Goal: Task Accomplishment & Management: Manage account settings

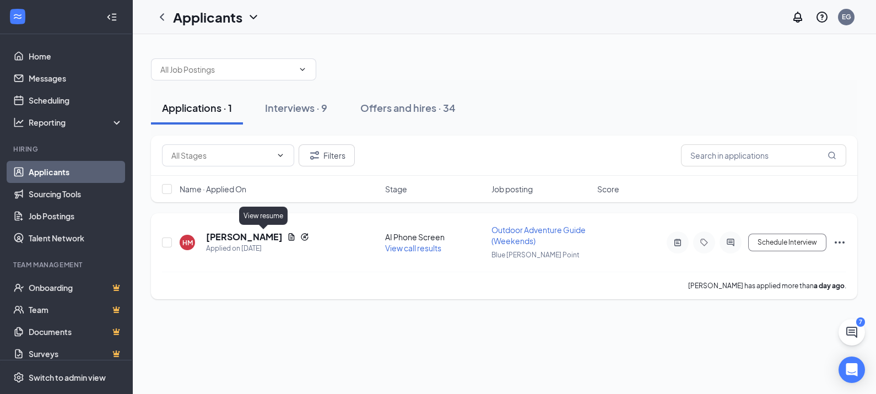
click at [287, 237] on icon "Document" at bounding box center [291, 236] width 9 height 9
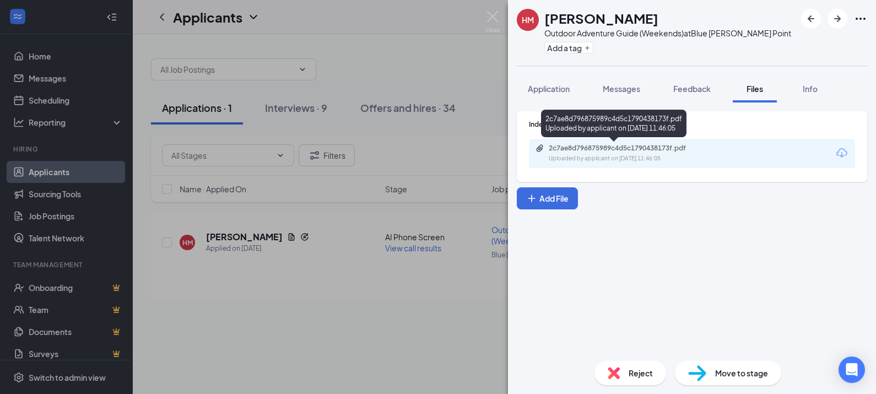
click at [701, 158] on div "Uploaded by applicant on [DATE] 11:46:05" at bounding box center [631, 158] width 165 height 9
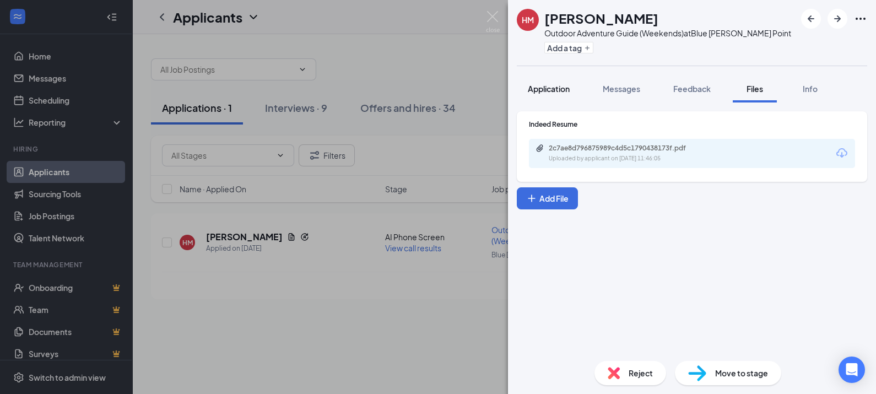
click at [549, 94] on div "Application" at bounding box center [549, 88] width 42 height 11
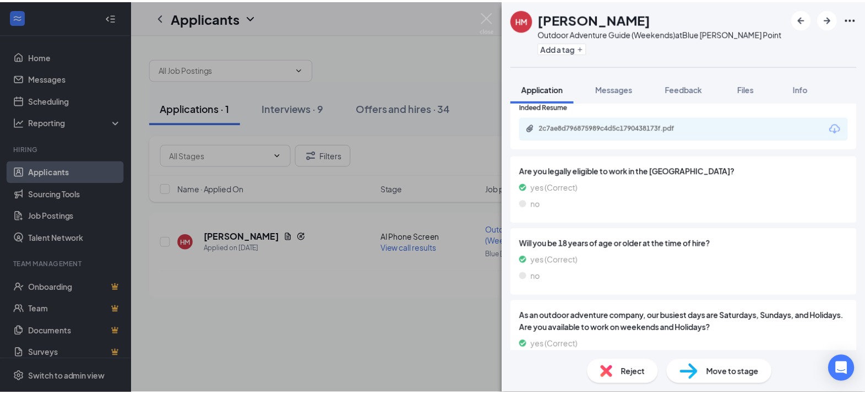
scroll to position [853, 0]
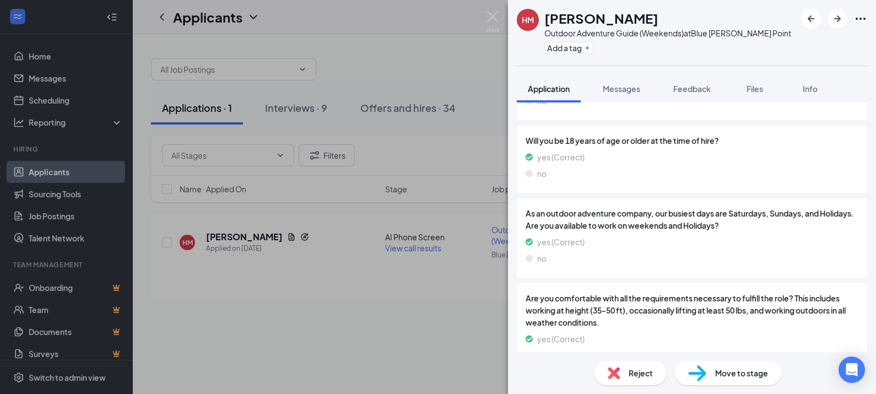
click at [759, 369] on span "Move to stage" at bounding box center [741, 373] width 53 height 12
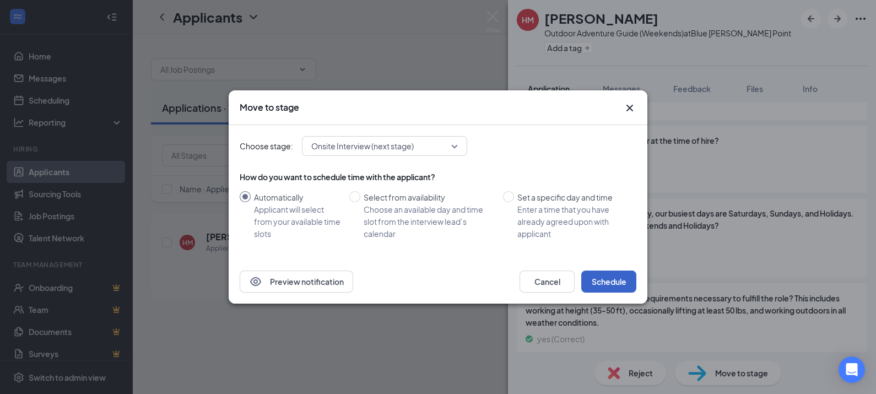
click at [614, 283] on button "Schedule" at bounding box center [608, 281] width 55 height 22
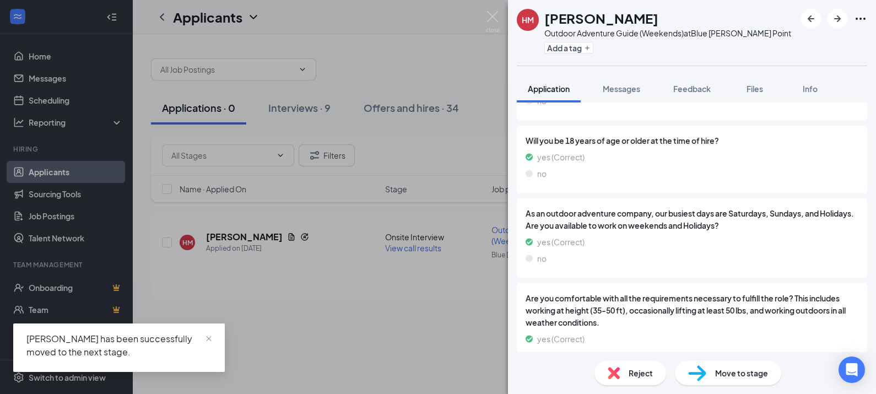
click at [43, 58] on div "HM [PERSON_NAME] Outdoor Adventure Guide (Weekends) at [GEOGRAPHIC_DATA][PERSON…" at bounding box center [438, 197] width 876 height 394
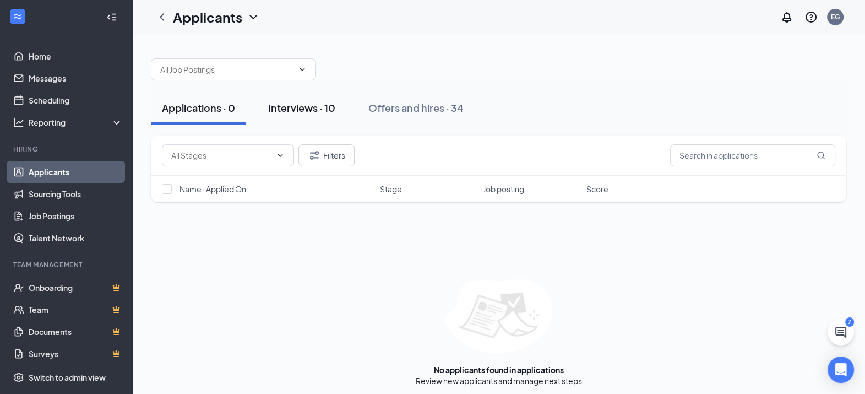
click at [290, 106] on div "Interviews · 10" at bounding box center [301, 108] width 67 height 14
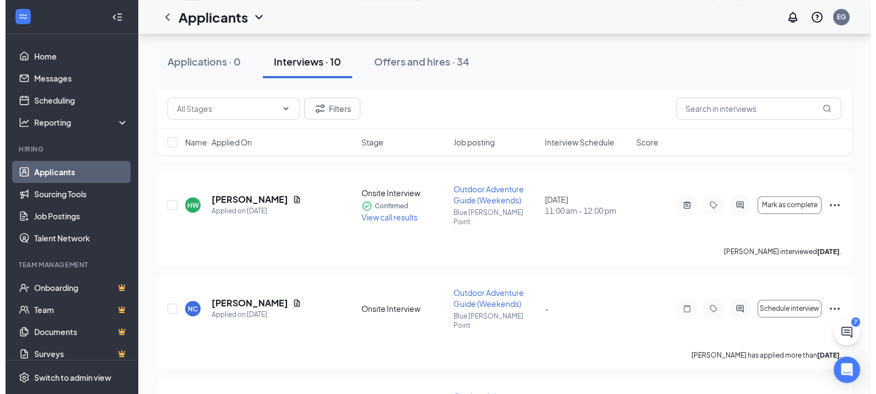
scroll to position [766, 0]
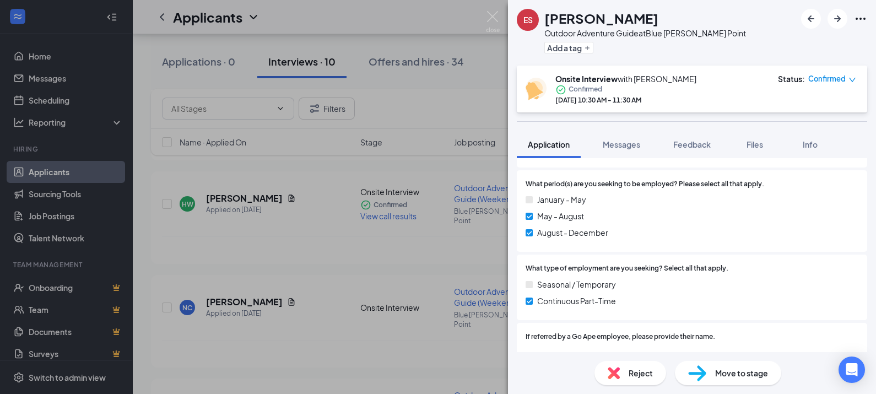
scroll to position [576, 0]
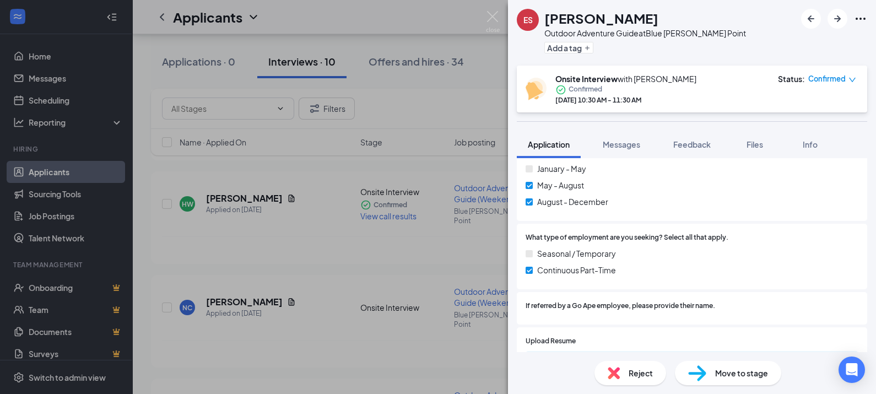
click at [642, 375] on span "Reject" at bounding box center [641, 373] width 24 height 12
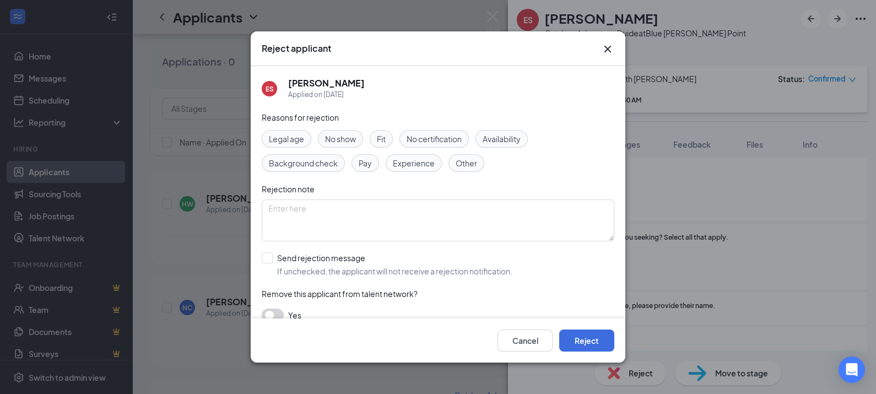
click at [372, 135] on div "Fit" at bounding box center [381, 139] width 23 height 18
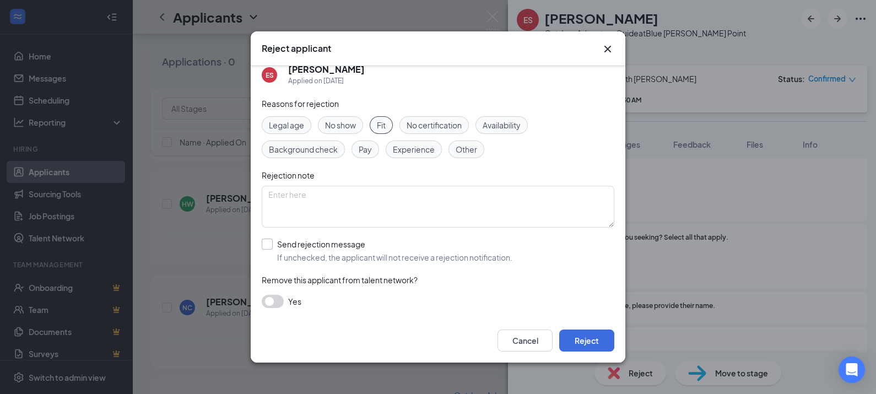
click at [270, 245] on input "Send rejection message If unchecked, the applicant will not receive a rejection…" at bounding box center [387, 251] width 251 height 24
checkbox input "true"
click at [444, 294] on span "Pursue other Candidates" at bounding box center [433, 300] width 324 height 17
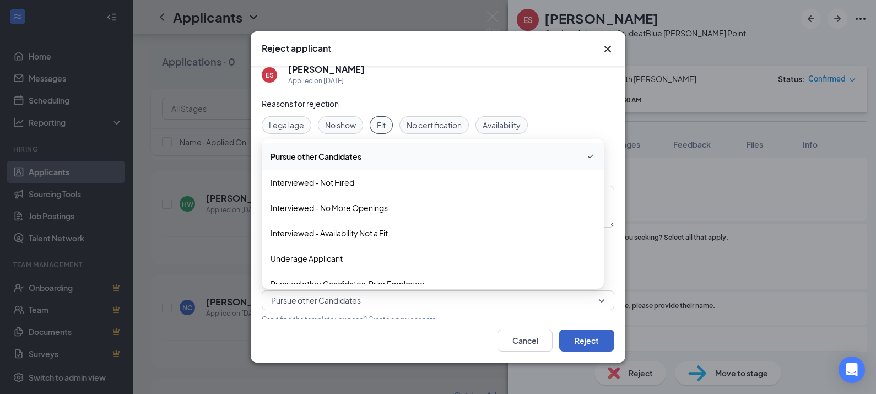
click at [576, 329] on button "Reject" at bounding box center [586, 340] width 55 height 22
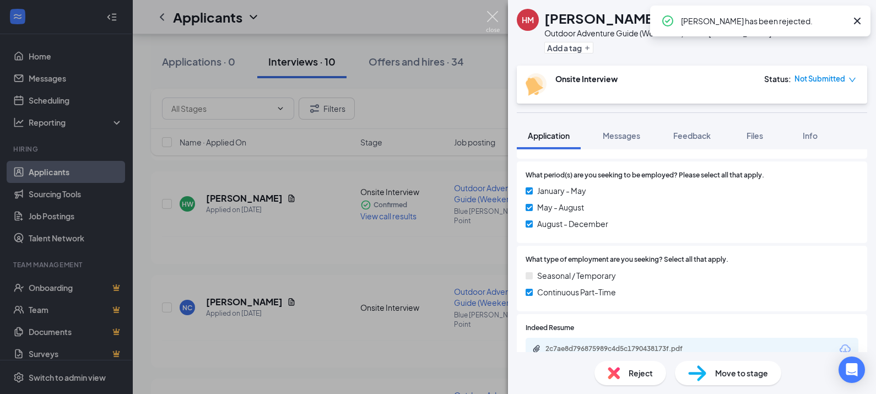
click at [493, 19] on img at bounding box center [493, 21] width 14 height 21
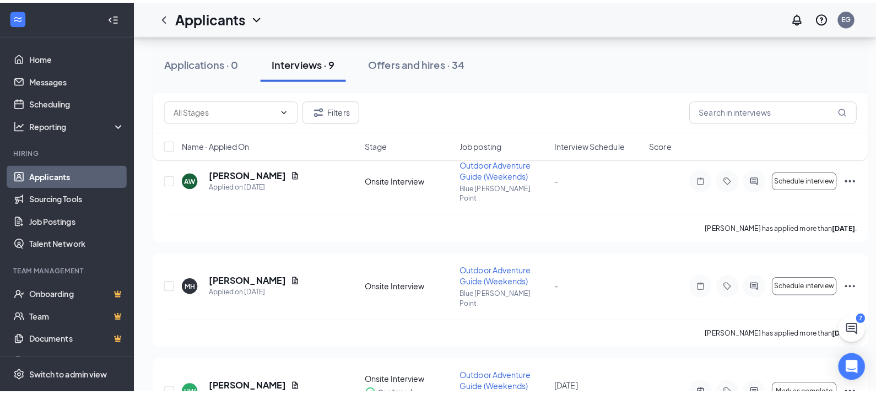
scroll to position [585, 0]
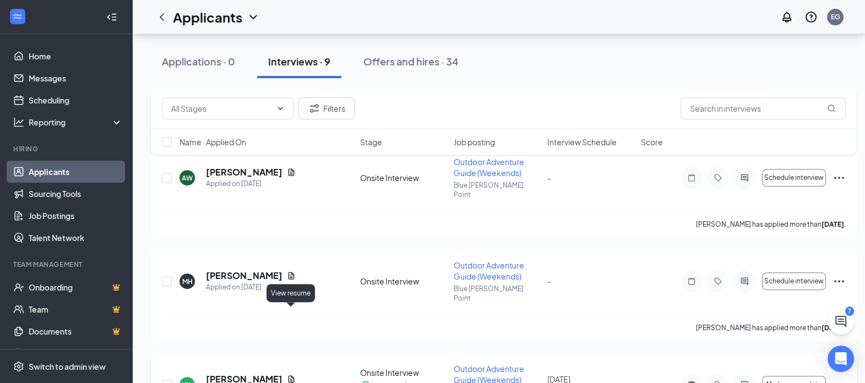
click at [289, 376] on icon "Document" at bounding box center [292, 379] width 6 height 7
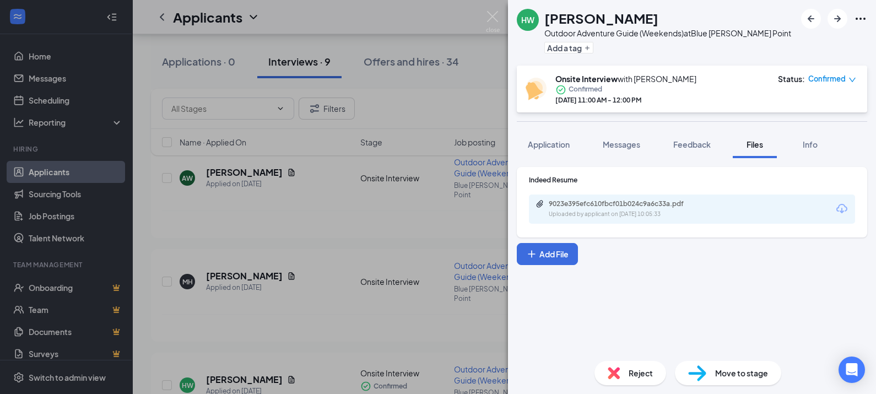
click at [611, 374] on img at bounding box center [614, 373] width 12 height 12
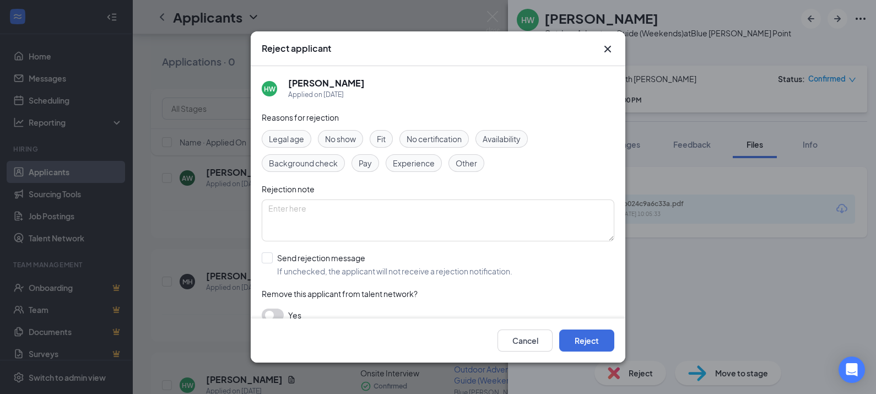
click at [376, 135] on div "Fit" at bounding box center [381, 139] width 23 height 18
click at [276, 308] on button "button" at bounding box center [273, 314] width 22 height 13
click at [271, 314] on button "button" at bounding box center [273, 314] width 22 height 13
click at [306, 259] on input "Send rejection message If unchecked, the applicant will not receive a rejection…" at bounding box center [387, 264] width 251 height 24
checkbox input "true"
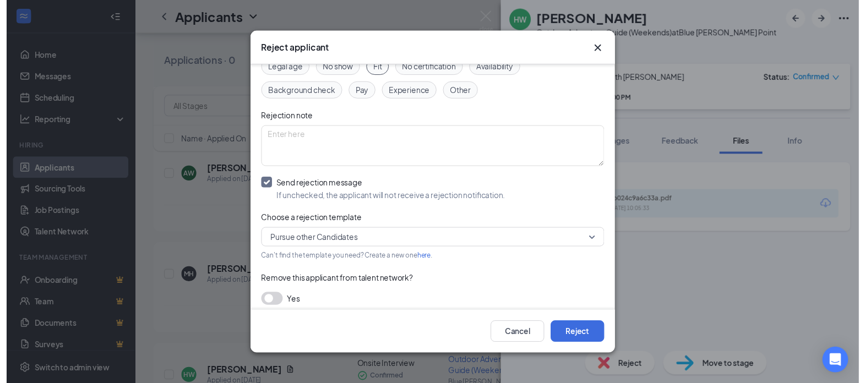
scroll to position [76, 0]
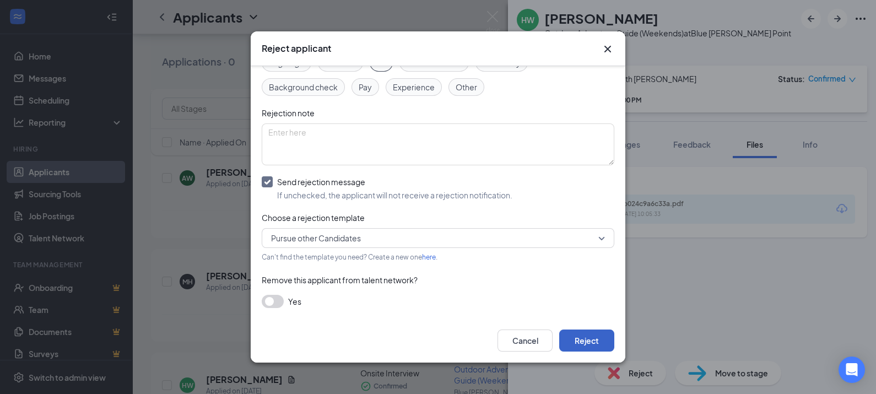
click at [598, 335] on button "Reject" at bounding box center [586, 340] width 55 height 22
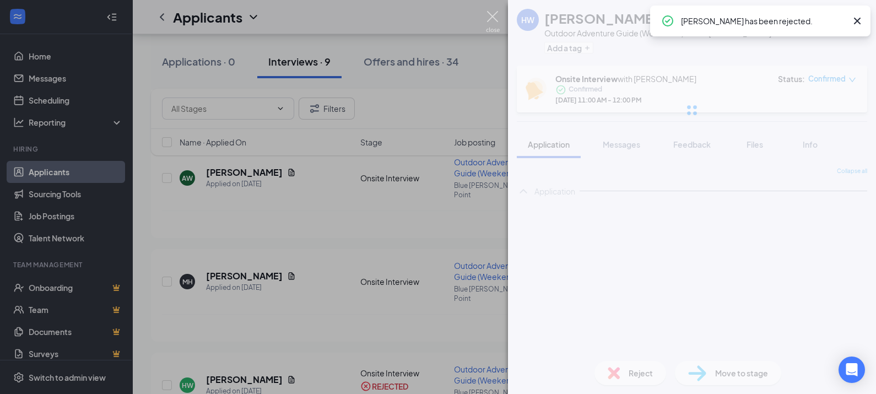
click at [491, 14] on img at bounding box center [493, 21] width 14 height 21
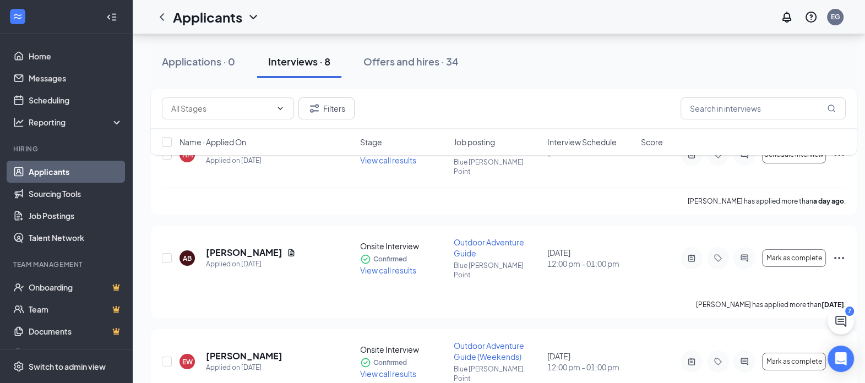
scroll to position [83, 0]
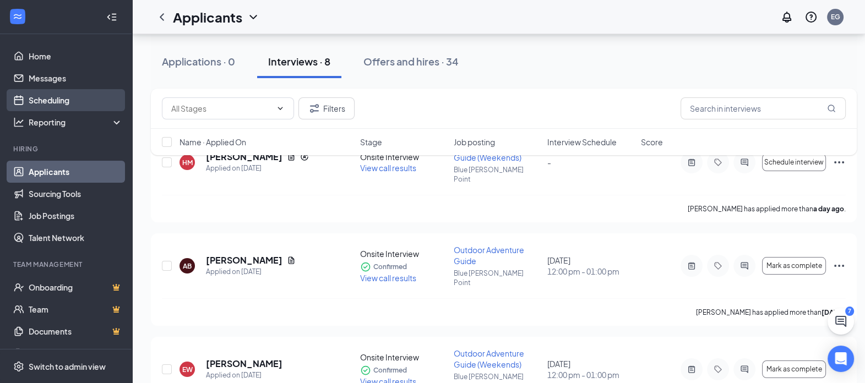
click at [79, 110] on link "Scheduling" at bounding box center [76, 100] width 94 height 22
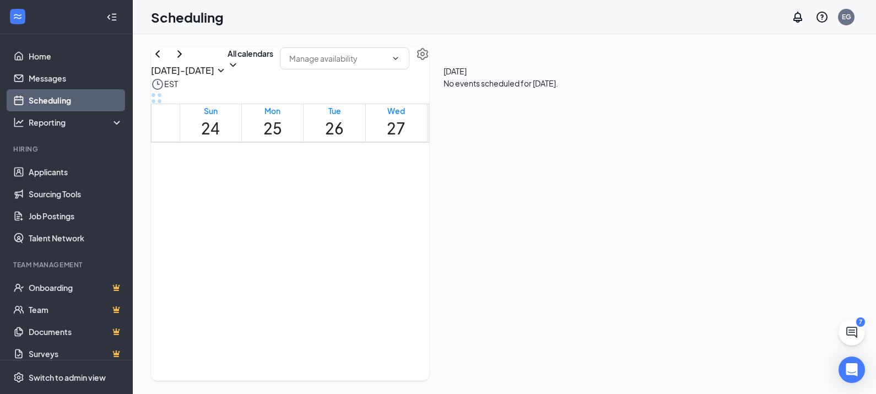
scroll to position [726, 0]
click at [213, 69] on div "[DATE] - [DATE]" at bounding box center [189, 62] width 77 height 30
click at [186, 61] on icon "ChevronRight" at bounding box center [179, 53] width 13 height 13
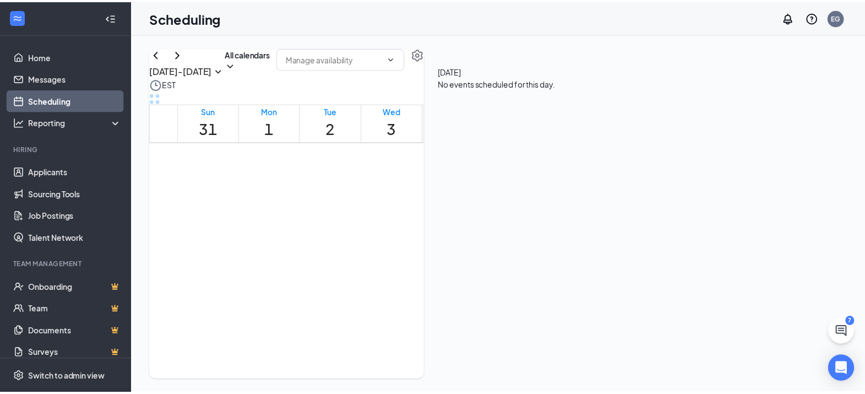
scroll to position [918, 0]
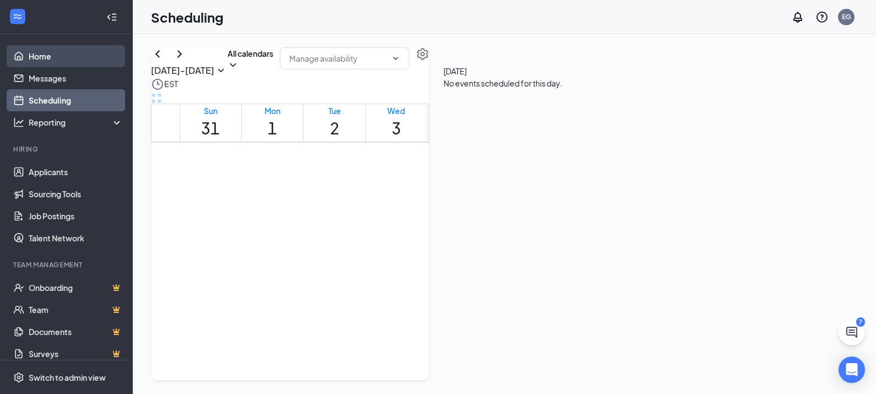
click at [53, 50] on link "Home" at bounding box center [76, 56] width 94 height 22
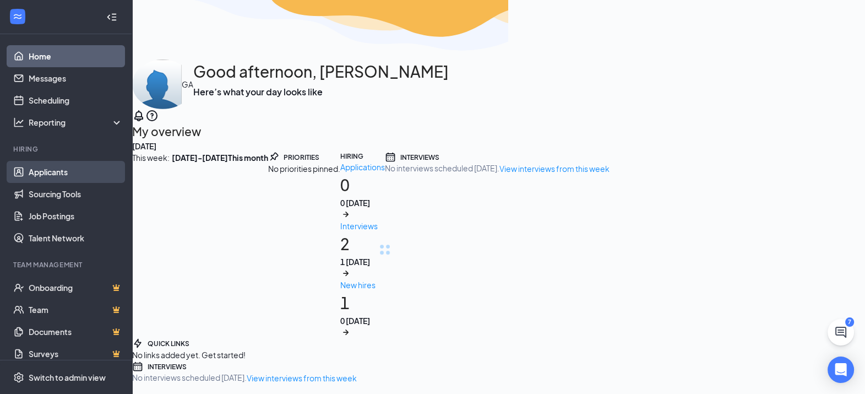
click at [66, 175] on link "Applicants" at bounding box center [76, 172] width 94 height 22
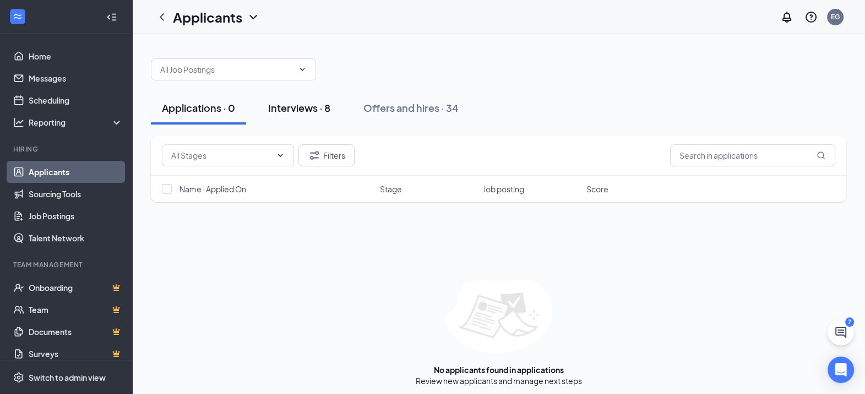
click at [311, 105] on div "Interviews · 8" at bounding box center [299, 108] width 62 height 14
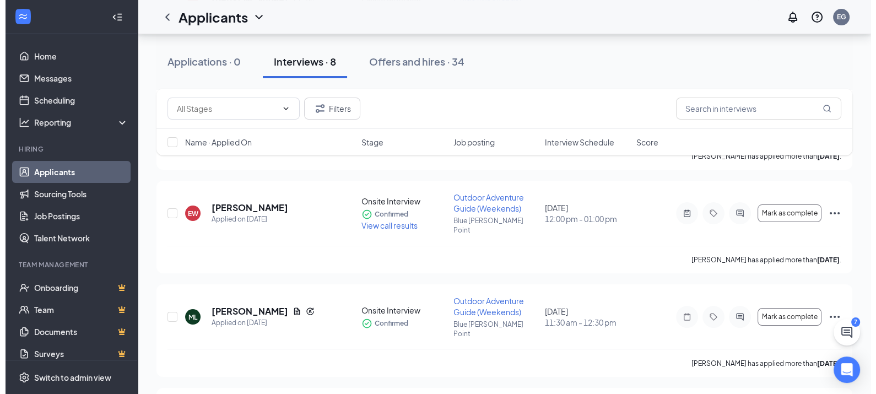
scroll to position [250, 0]
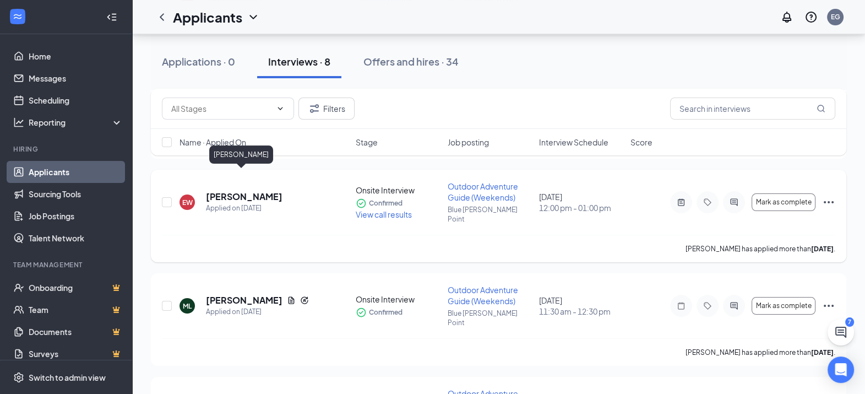
click at [253, 191] on h5 "[PERSON_NAME]" at bounding box center [244, 197] width 77 height 12
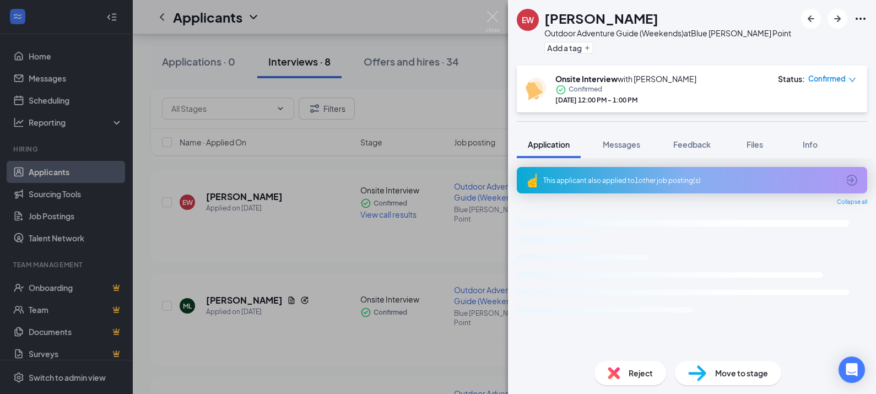
click at [468, 176] on div "EW [PERSON_NAME] Outdoor Adventure Guide (Weekends) at [GEOGRAPHIC_DATA][PERSON…" at bounding box center [438, 197] width 876 height 394
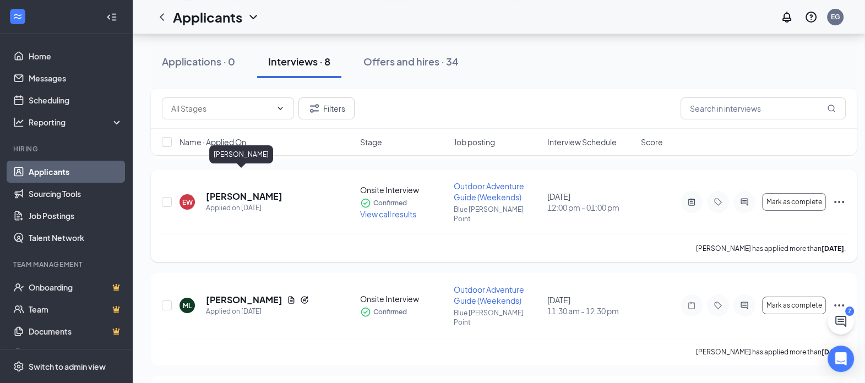
click at [254, 191] on h5 "[PERSON_NAME]" at bounding box center [244, 197] width 77 height 12
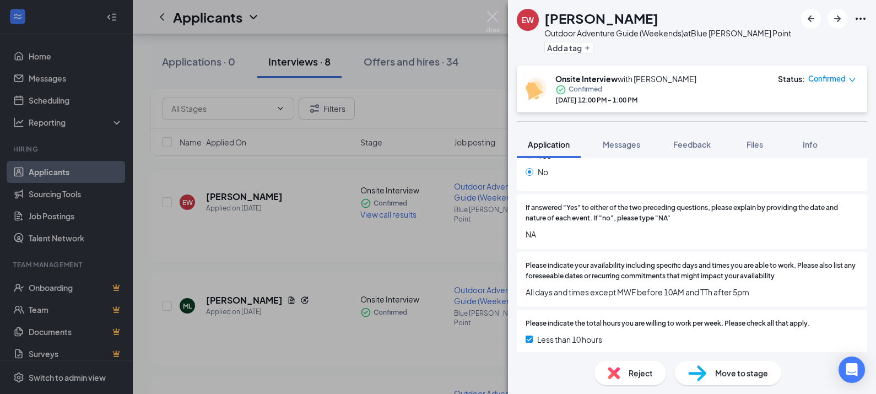
scroll to position [362, 0]
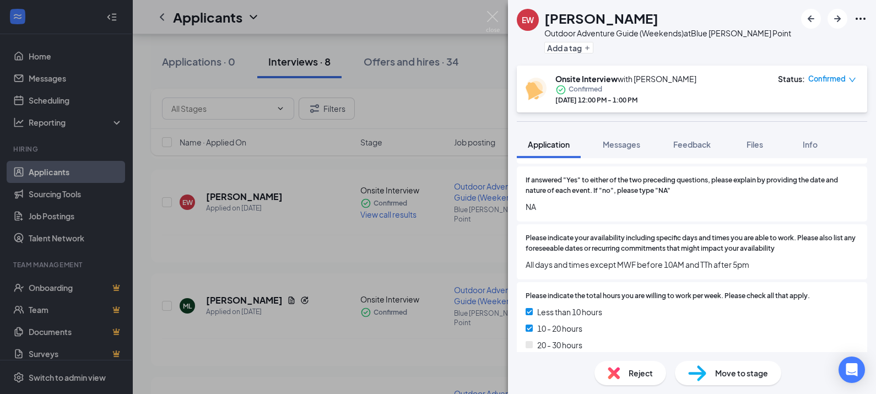
click at [755, 373] on span "Move to stage" at bounding box center [741, 373] width 53 height 12
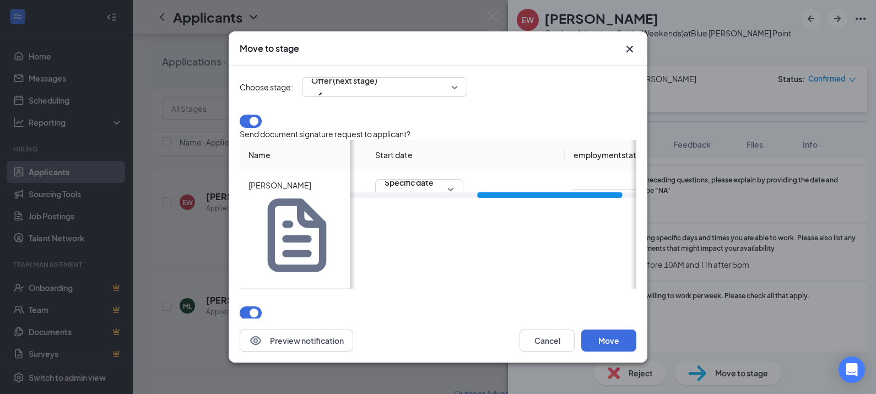
drag, startPoint x: 437, startPoint y: 235, endPoint x: 580, endPoint y: 248, distance: 142.7
click at [580, 248] on div "Choose stage: Offer (next stage) Send document signature request to applicant? …" at bounding box center [438, 204] width 397 height 277
click at [440, 214] on div "[DATE]" at bounding box center [403, 208] width 74 height 12
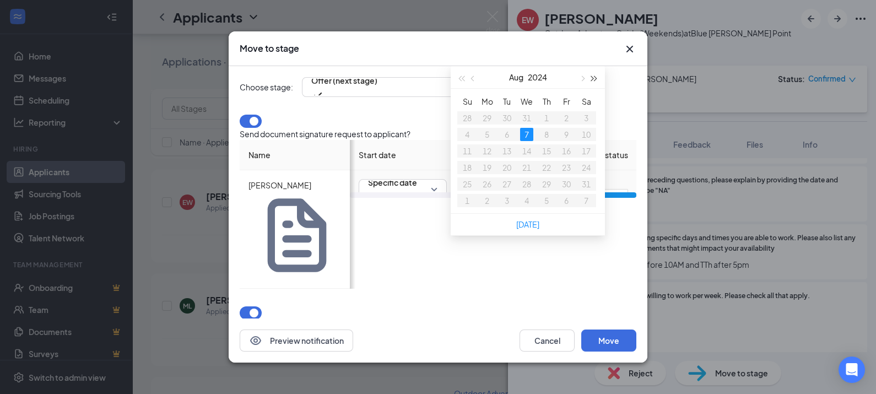
click at [593, 88] on button "button" at bounding box center [594, 77] width 12 height 22
type input "[DATE]"
click at [544, 191] on div "28" at bounding box center [546, 183] width 13 height 13
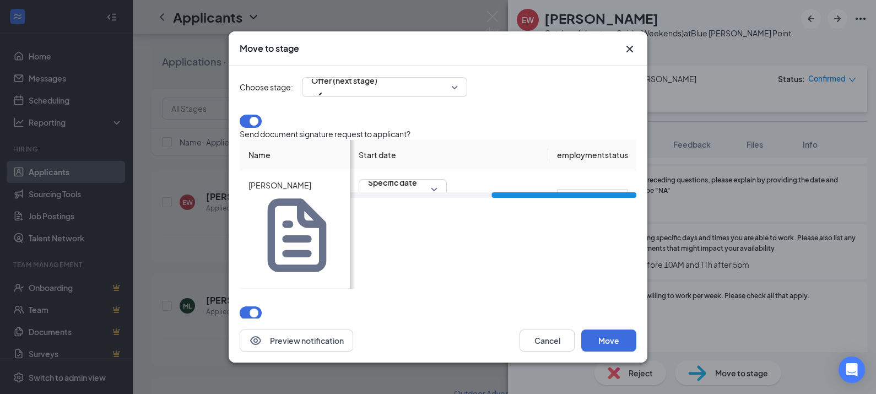
drag, startPoint x: 529, startPoint y: 236, endPoint x: 573, endPoint y: 236, distance: 44.6
click at [573, 198] on div at bounding box center [563, 195] width 145 height 6
drag, startPoint x: 592, startPoint y: 217, endPoint x: 557, endPoint y: 218, distance: 34.7
click at [557, 207] on input "Enter if "Variable Hour" or "Temporary"" at bounding box center [592, 198] width 71 height 18
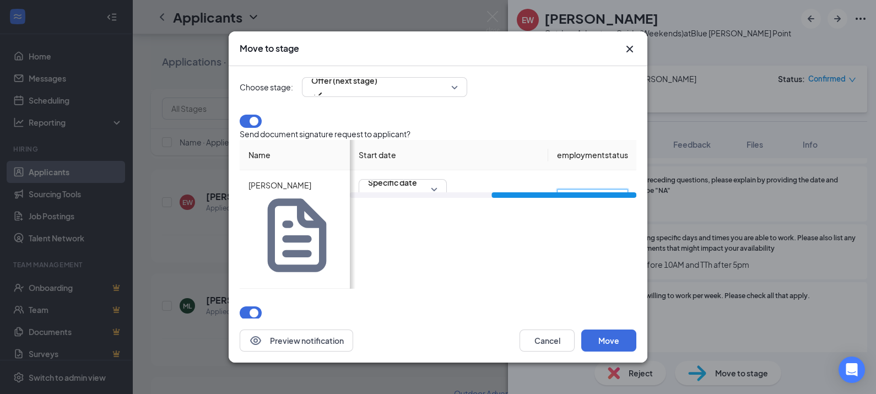
drag, startPoint x: 610, startPoint y: 215, endPoint x: 639, endPoint y: 218, distance: 28.8
click at [639, 218] on div "Choose stage: Offer (next stage) Send document signature request to applicant? …" at bounding box center [438, 192] width 419 height 252
drag, startPoint x: 604, startPoint y: 239, endPoint x: 625, endPoint y: 237, distance: 21.5
click at [625, 198] on div at bounding box center [563, 195] width 145 height 6
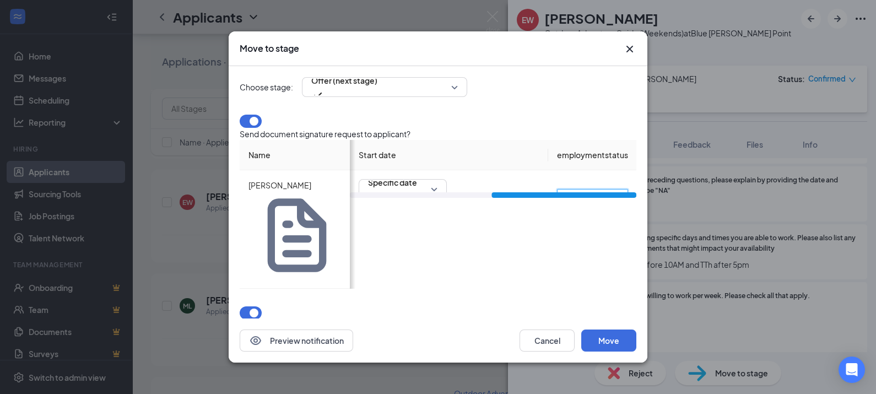
type input "Variable Hour"
click at [517, 306] on div "Mark applicant(s) as Completed for Onsite Interview" at bounding box center [438, 318] width 397 height 25
drag, startPoint x: 560, startPoint y: 238, endPoint x: 583, endPoint y: 268, distance: 38.1
click at [583, 268] on div "Choose stage: Offer (next stage) Send document signature request to applicant? …" at bounding box center [438, 204] width 397 height 277
click at [620, 329] on button "Move" at bounding box center [608, 340] width 55 height 22
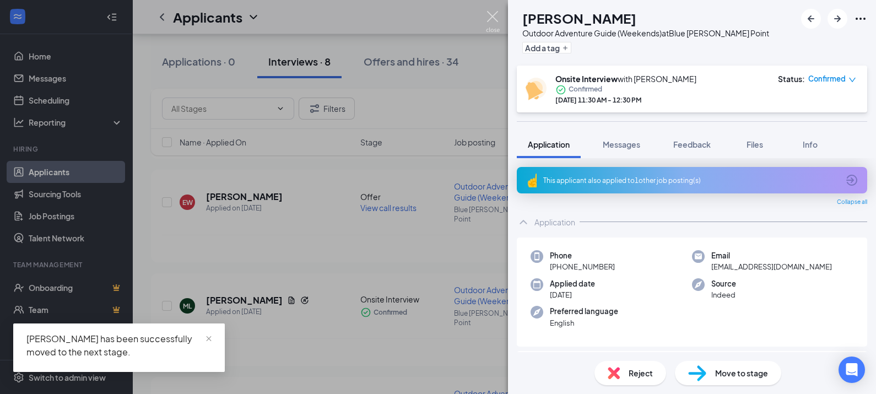
click at [489, 12] on img at bounding box center [493, 21] width 14 height 21
